Goal: Task Accomplishment & Management: Manage account settings

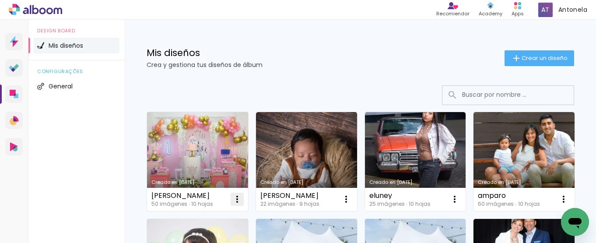
click at [237, 196] on iron-icon at bounding box center [237, 199] width 10 height 10
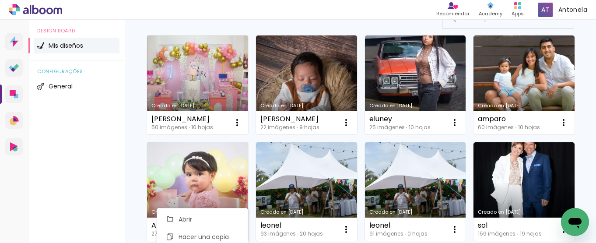
scroll to position [80, 0]
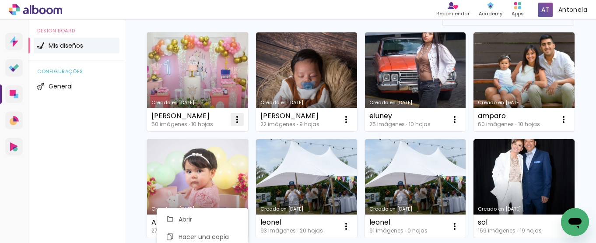
click at [237, 116] on iron-icon at bounding box center [237, 119] width 10 height 10
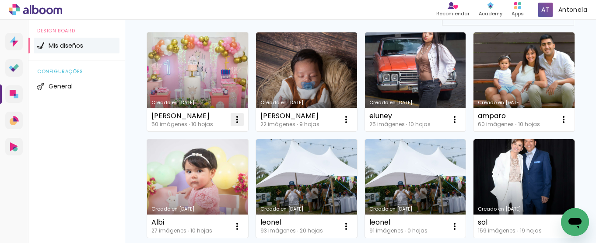
click at [233, 122] on iron-icon at bounding box center [237, 119] width 10 height 10
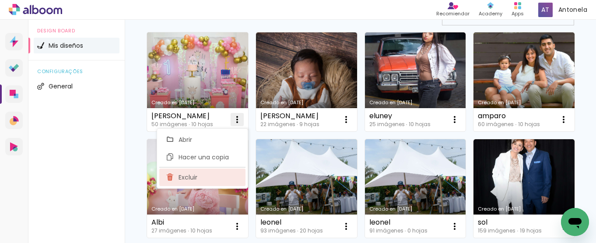
click at [192, 176] on span "Excluir" at bounding box center [187, 177] width 19 height 6
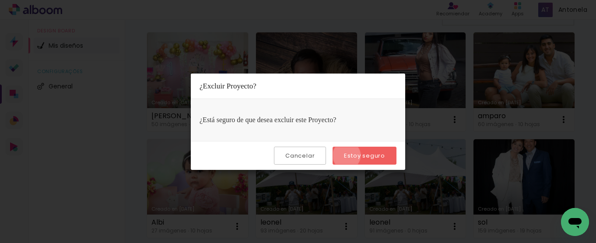
click at [0, 0] on slot "Estoy seguro" at bounding box center [0, 0] width 0 height 0
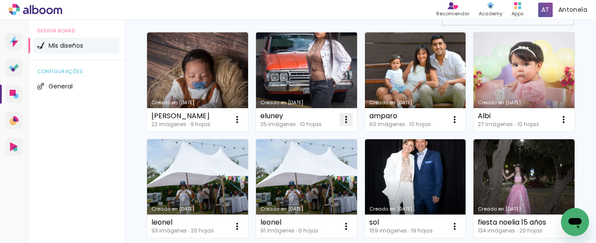
click at [345, 122] on iron-icon at bounding box center [346, 119] width 10 height 10
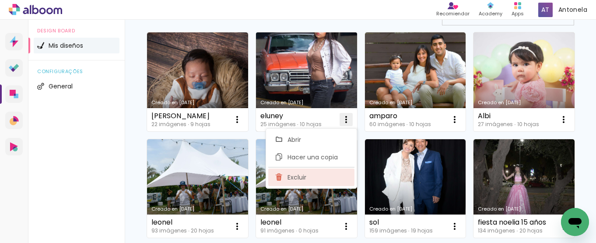
click at [309, 181] on paper-item "Excluir" at bounding box center [311, 176] width 86 height 17
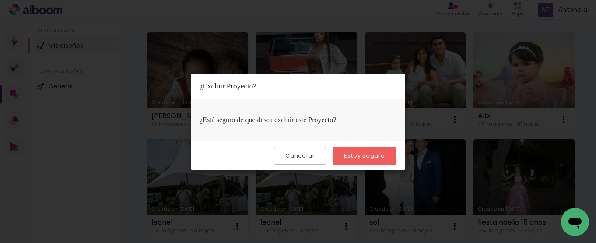
click at [0, 0] on slot "Estoy seguro" at bounding box center [0, 0] width 0 height 0
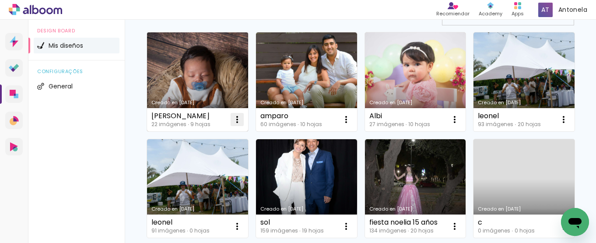
click at [236, 116] on iron-icon at bounding box center [237, 119] width 10 height 10
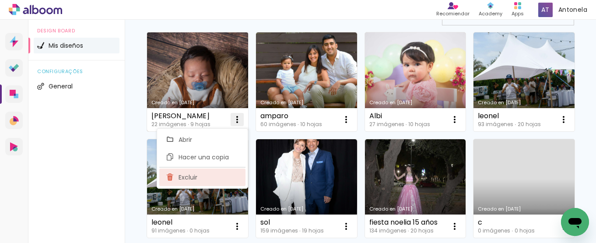
click at [199, 177] on paper-item "Excluir" at bounding box center [202, 176] width 86 height 17
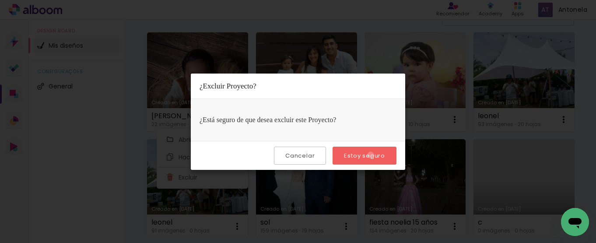
click at [0, 0] on slot "Estoy seguro" at bounding box center [0, 0] width 0 height 0
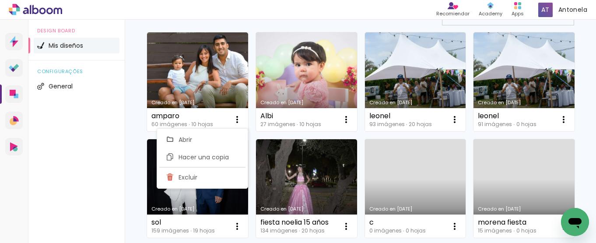
drag, startPoint x: 213, startPoint y: 179, endPoint x: 247, endPoint y: 168, distance: 35.5
click at [213, 180] on paper-item "Excluir" at bounding box center [202, 176] width 86 height 17
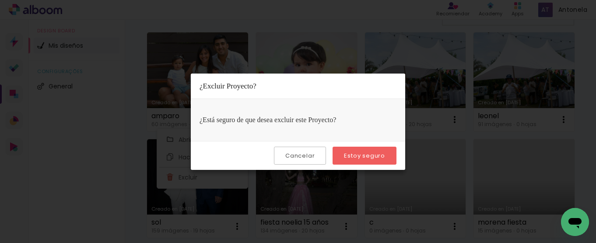
click at [346, 162] on paper-button "Estoy seguro" at bounding box center [364, 155] width 64 height 18
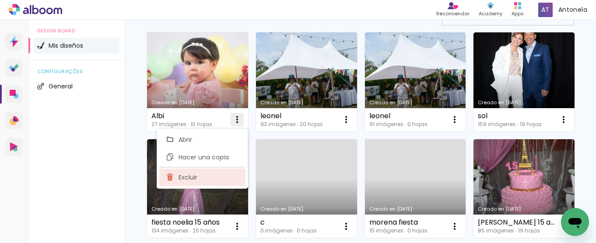
click at [210, 175] on paper-item "Excluir" at bounding box center [202, 176] width 86 height 17
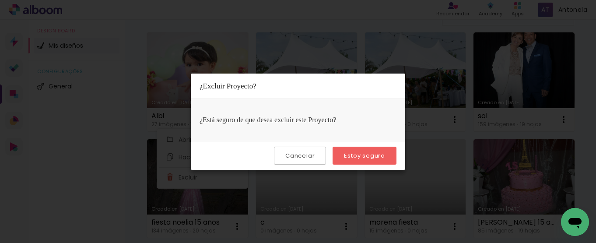
click at [0, 0] on slot "Estoy seguro" at bounding box center [0, 0] width 0 height 0
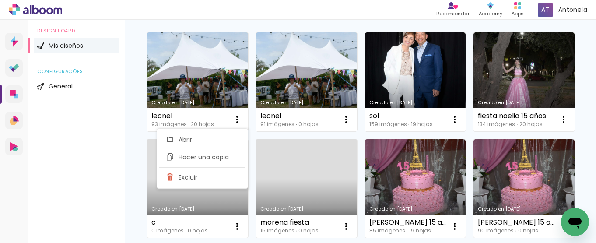
drag, startPoint x: 589, startPoint y: 75, endPoint x: 590, endPoint y: 90, distance: 15.0
click at [590, 90] on div "Prosite Website + Landing pages Proof Prueba de fotos y álbumes Designbox Diseñ…" at bounding box center [298, 131] width 596 height 223
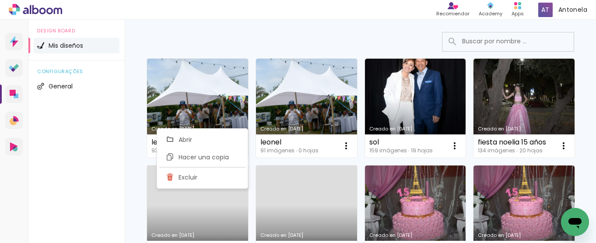
scroll to position [0, 0]
